Goal: Navigation & Orientation: Find specific page/section

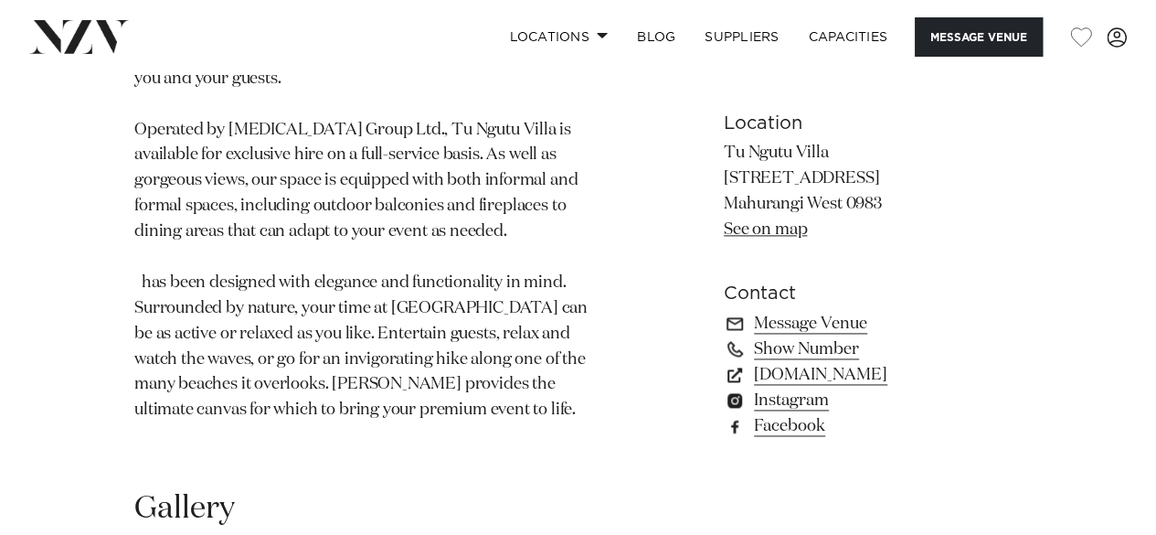
scroll to position [1110, 0]
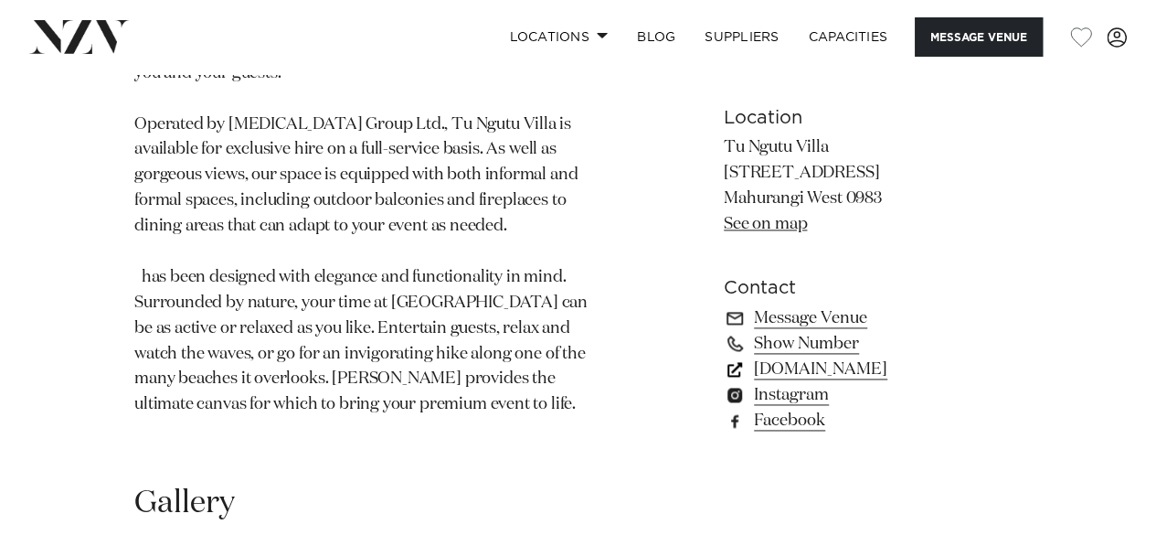
click at [848, 357] on link "[DOMAIN_NAME]" at bounding box center [873, 370] width 298 height 26
